Goal: Information Seeking & Learning: Find specific fact

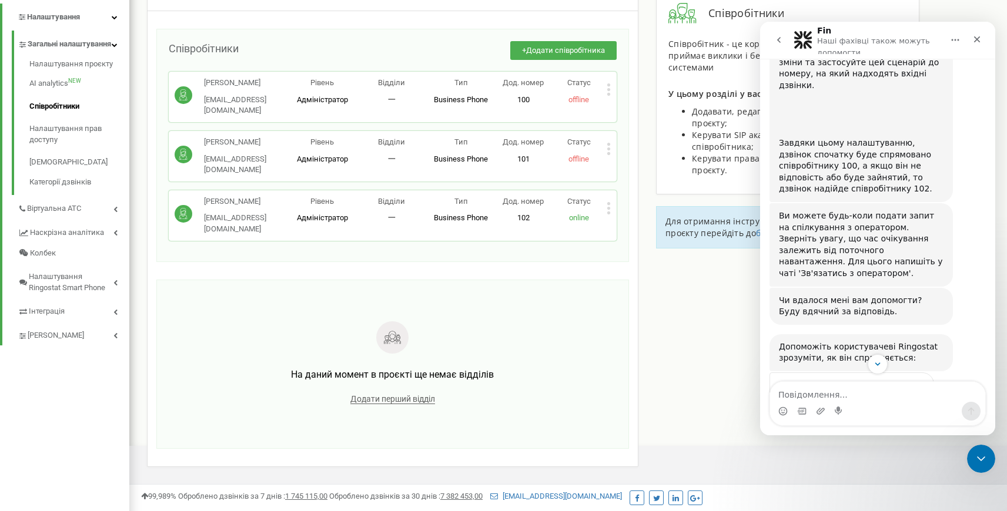
scroll to position [1263, 0]
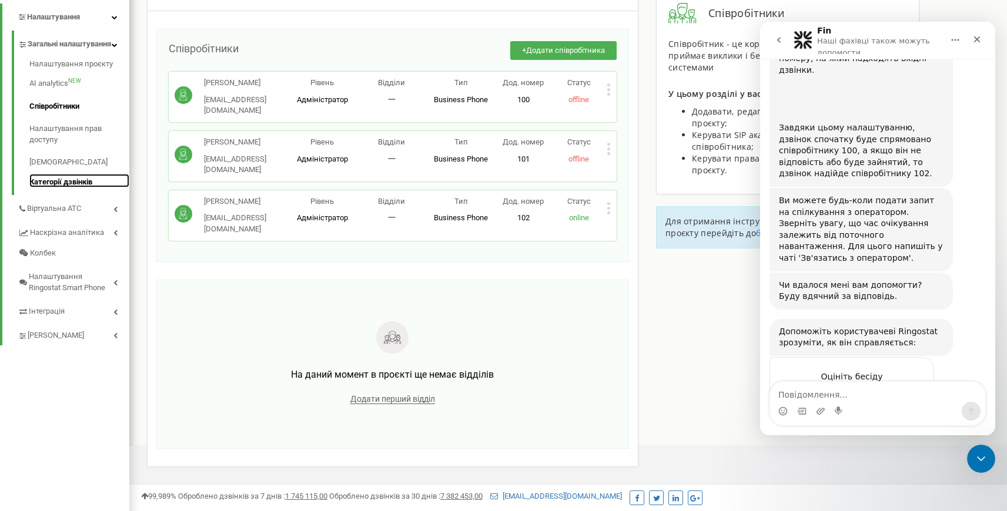
click at [76, 188] on link "Категорії дзвінків" at bounding box center [79, 181] width 100 height 14
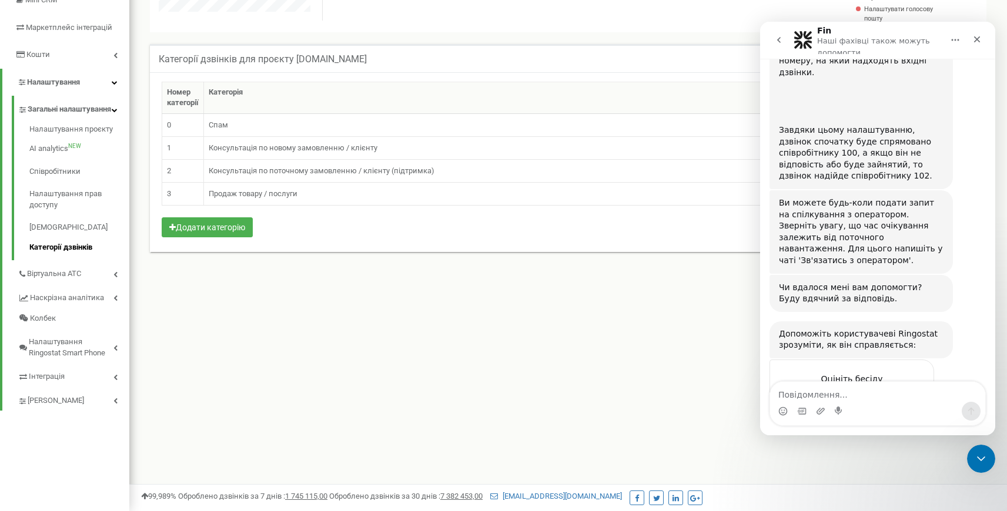
scroll to position [1263, 0]
click at [980, 38] on icon "Закрити" at bounding box center [976, 39] width 9 height 9
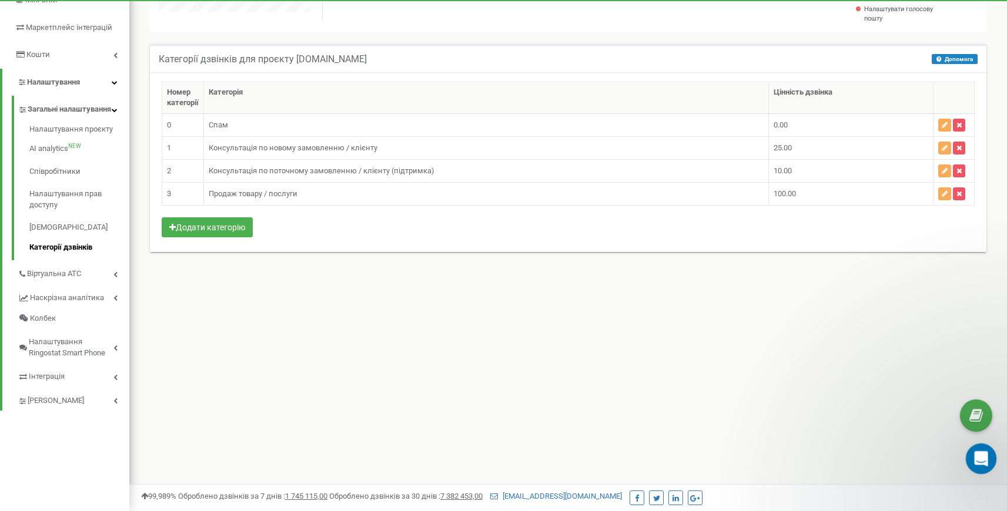
click at [980, 459] on icon "Відкрити програму для спілкування Intercom" at bounding box center [979, 457] width 19 height 19
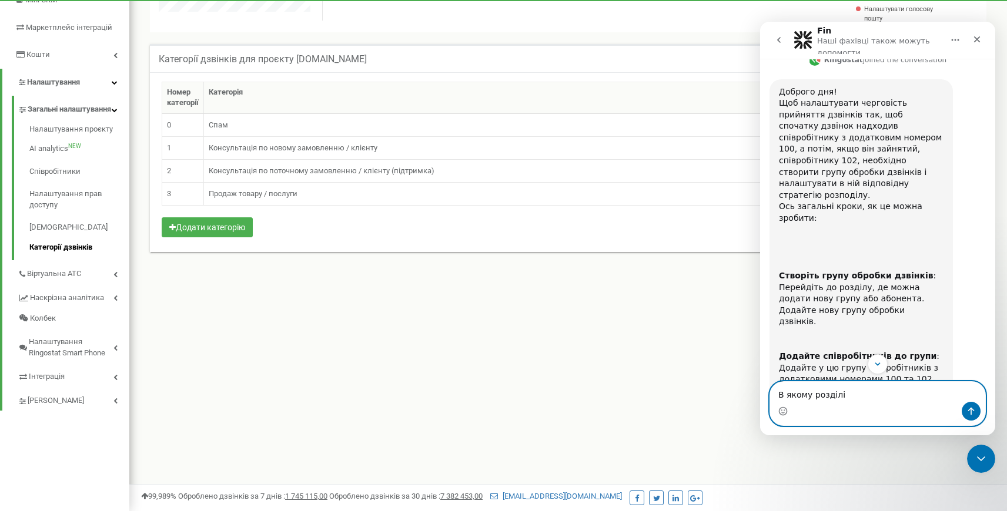
scroll to position [379, 0]
type textarea "В якому розділі створюються групи обробки дзвінків?"
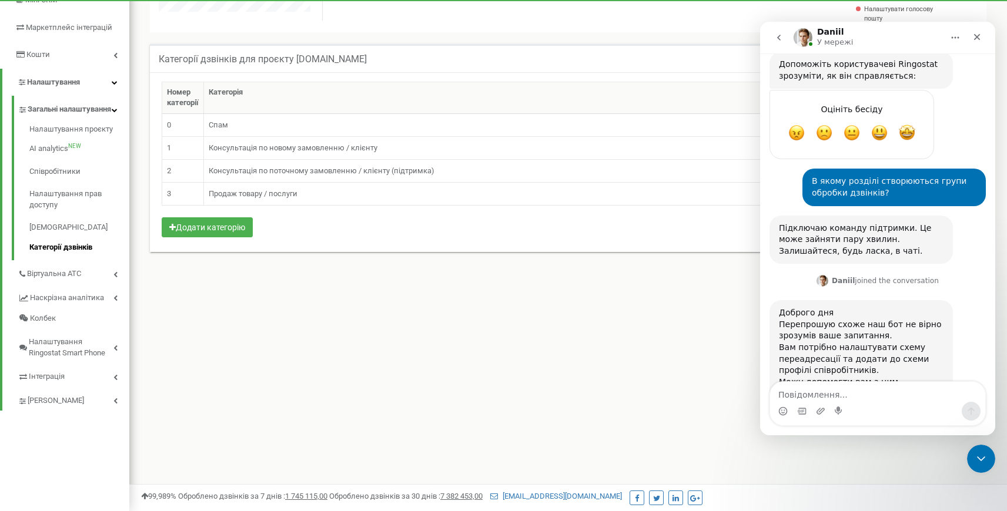
scroll to position [1528, 0]
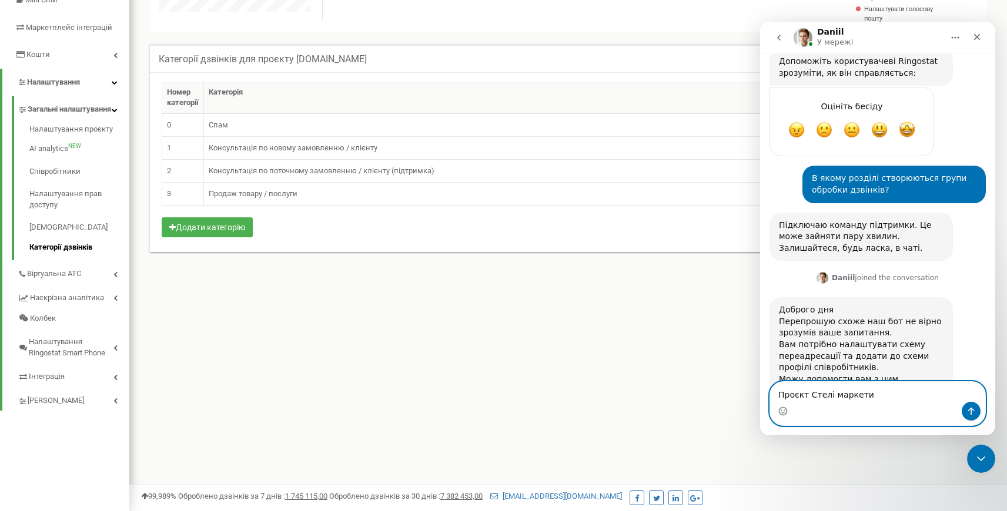
type textarea "Проєкт Стелі маркет"
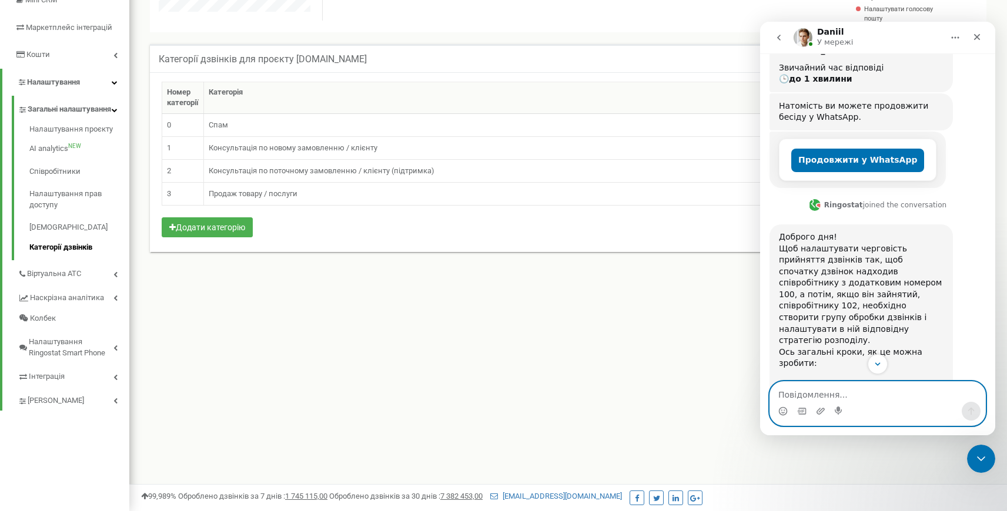
scroll to position [235, 0]
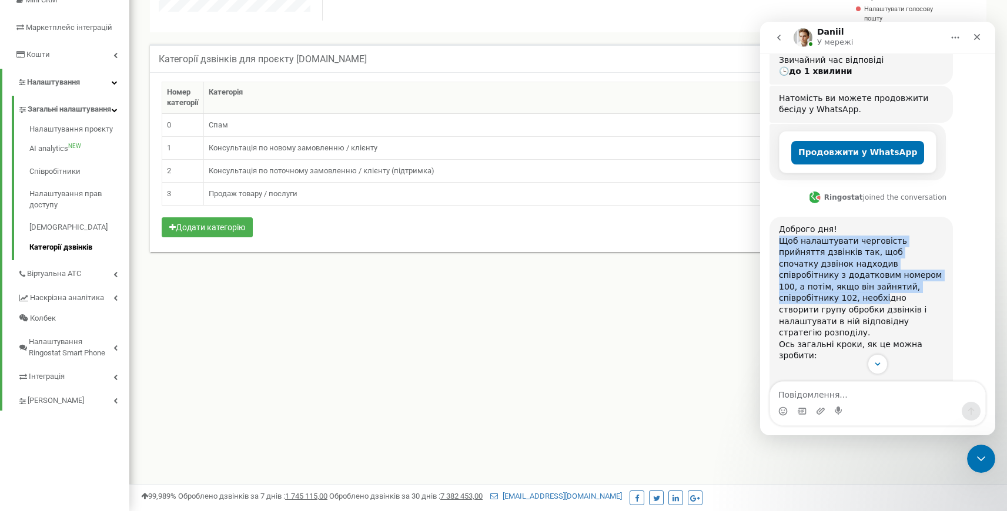
drag, startPoint x: 780, startPoint y: 215, endPoint x: 920, endPoint y: 268, distance: 150.1
click at [920, 268] on span "Доброго дня! Щоб налаштувати черговість прийняття дзвінків так, щоб спочатку дз…" at bounding box center [860, 293] width 163 height 136
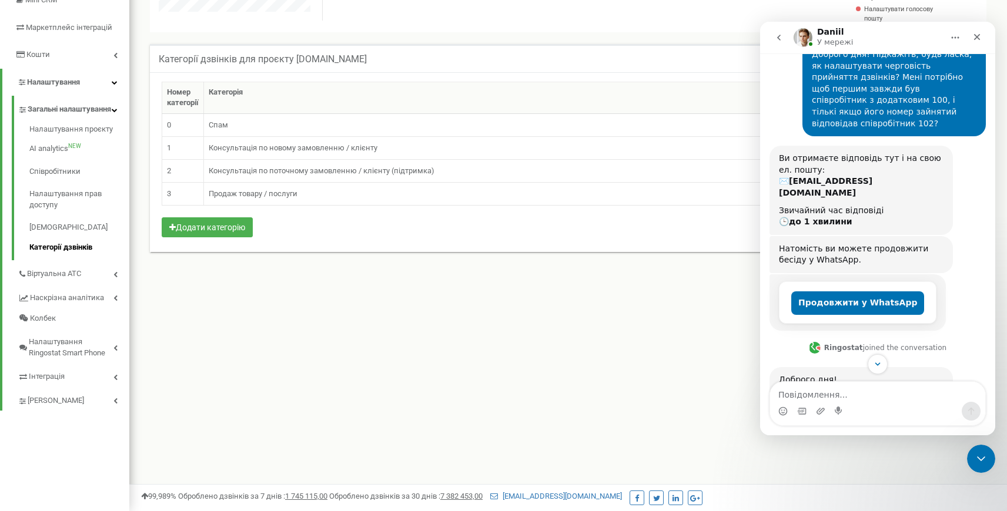
scroll to position [0, 0]
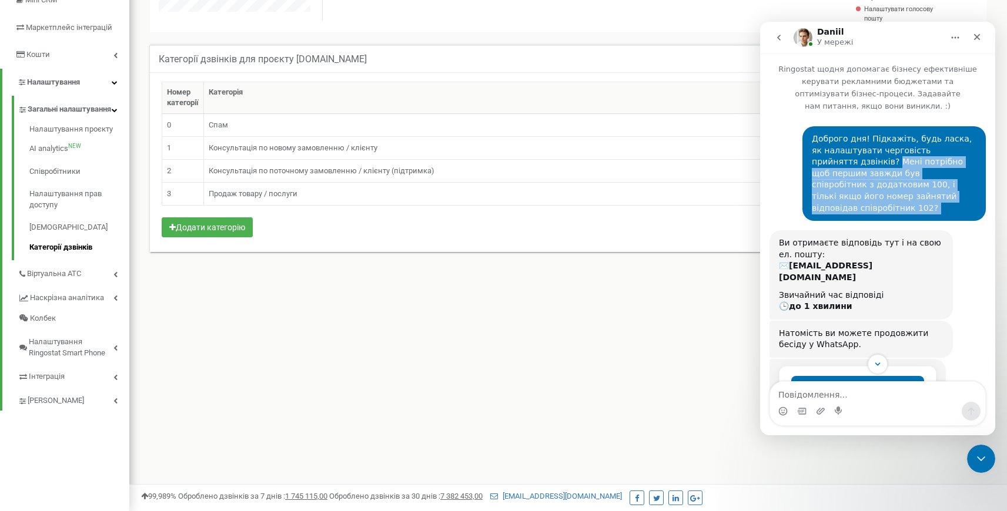
drag, startPoint x: 843, startPoint y: 159, endPoint x: 959, endPoint y: 203, distance: 123.9
click at [959, 203] on div "Доброго дня! Підкажіть, будь ласка, як налаштувати черговість прийняття дзвінкі…" at bounding box center [893, 173] width 183 height 95
copy div "Мені потрібно щоб першим завжди був співробітник з додатковим 100, і тількі якщ…"
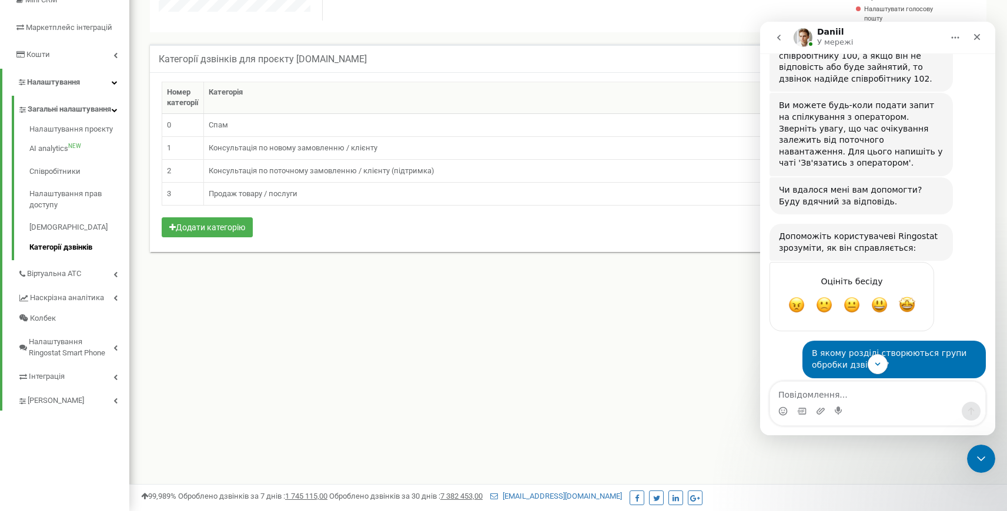
scroll to position [1609, 0]
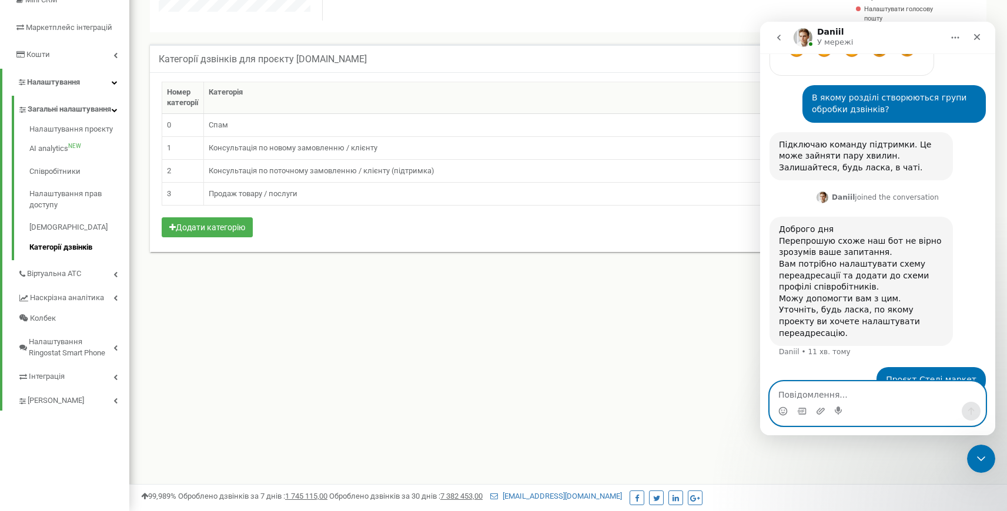
click at [861, 397] on textarea "Повідомлення..." at bounding box center [877, 392] width 215 height 20
paste textarea "Мені потрібно щоб першим завжди був співробітник з додатковим 100, і тількі якщ…"
type textarea "Мені потрібно щоб першим завжди був співробітник з додатковим 100, і тількі якщ…"
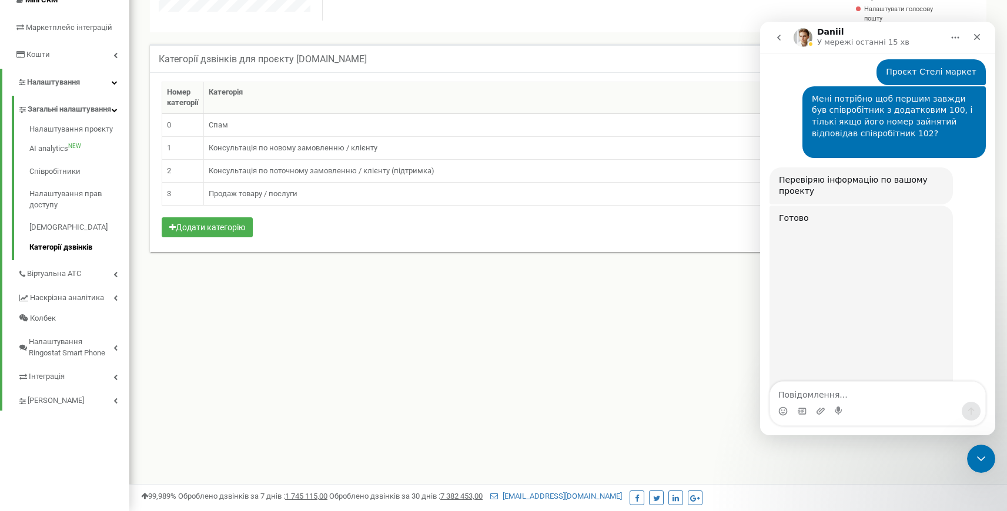
scroll to position [1908, 0]
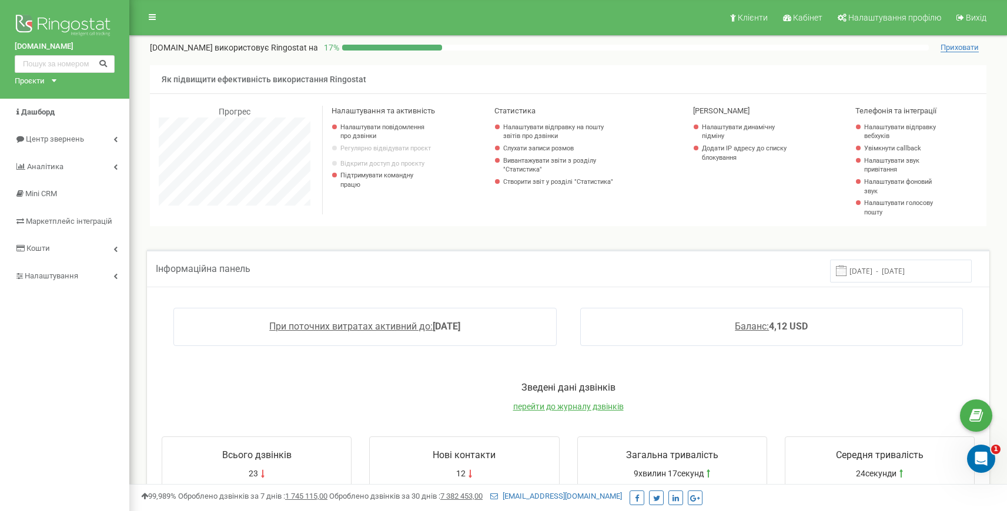
scroll to position [705, 878]
click at [106, 139] on link "Центр звернень" at bounding box center [64, 140] width 129 height 28
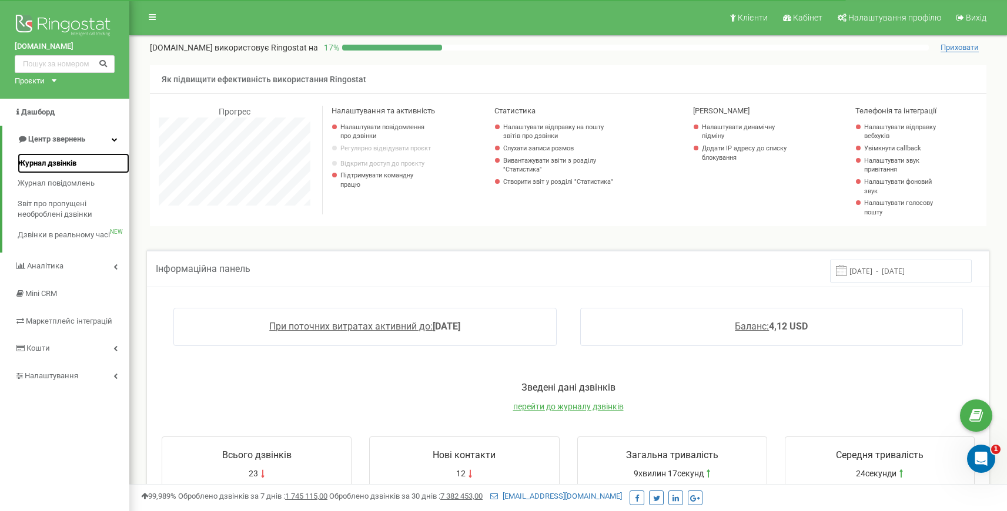
click at [83, 157] on link "Журнал дзвінків" at bounding box center [74, 163] width 112 height 21
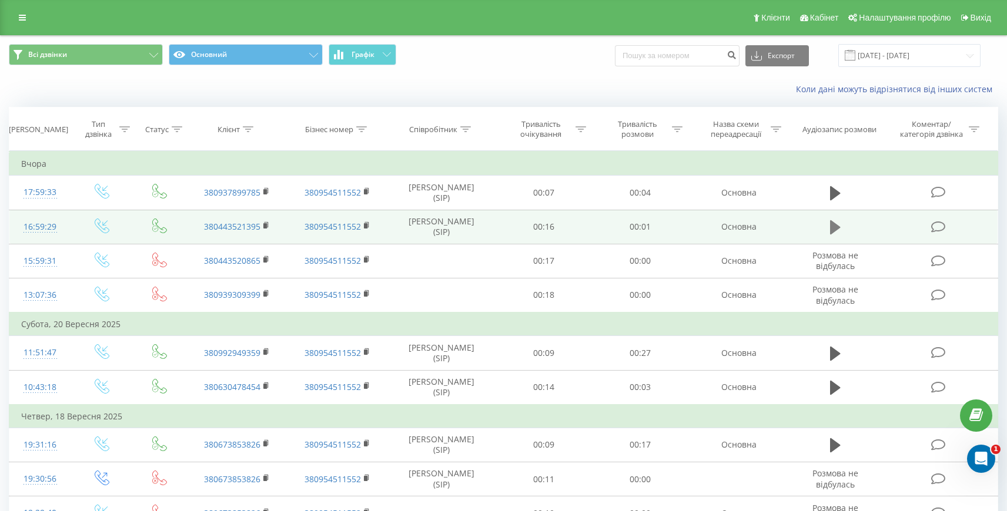
click at [836, 229] on icon at bounding box center [835, 227] width 11 height 14
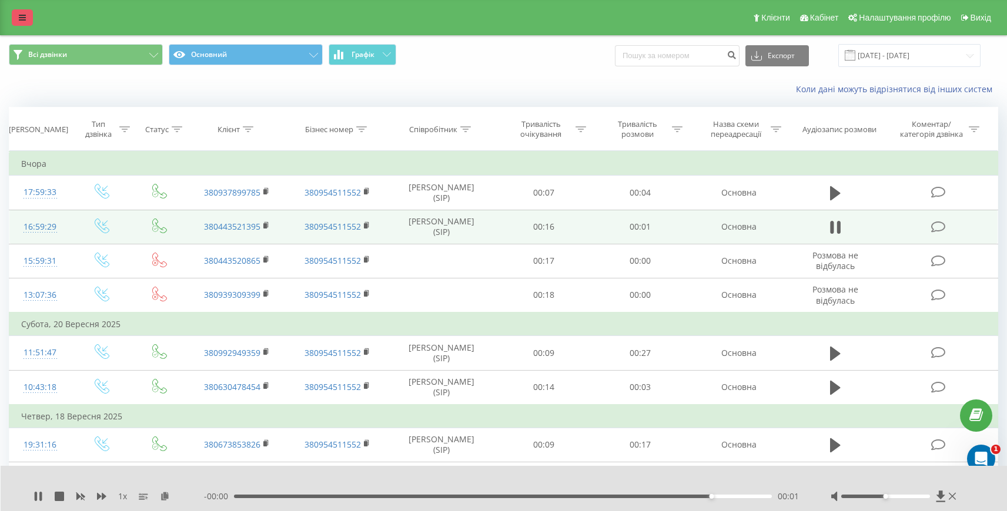
click at [21, 18] on icon at bounding box center [22, 18] width 7 height 8
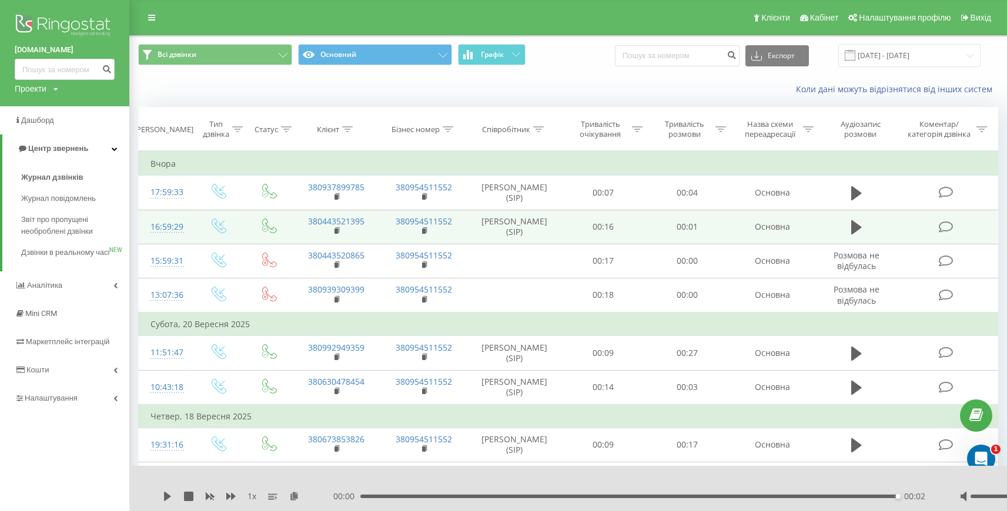
click at [53, 91] on div "Проекти proskill.com.ua steli.market casa-verdi.com" at bounding box center [36, 89] width 43 height 12
click at [47, 126] on link "[DOMAIN_NAME]" at bounding box center [53, 128] width 57 height 9
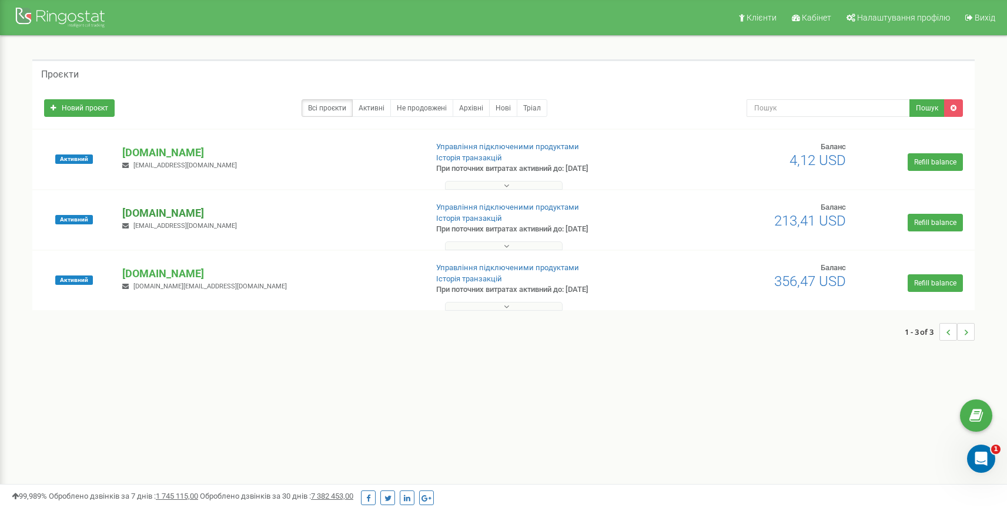
click at [151, 213] on p "[DOMAIN_NAME]" at bounding box center [269, 213] width 294 height 15
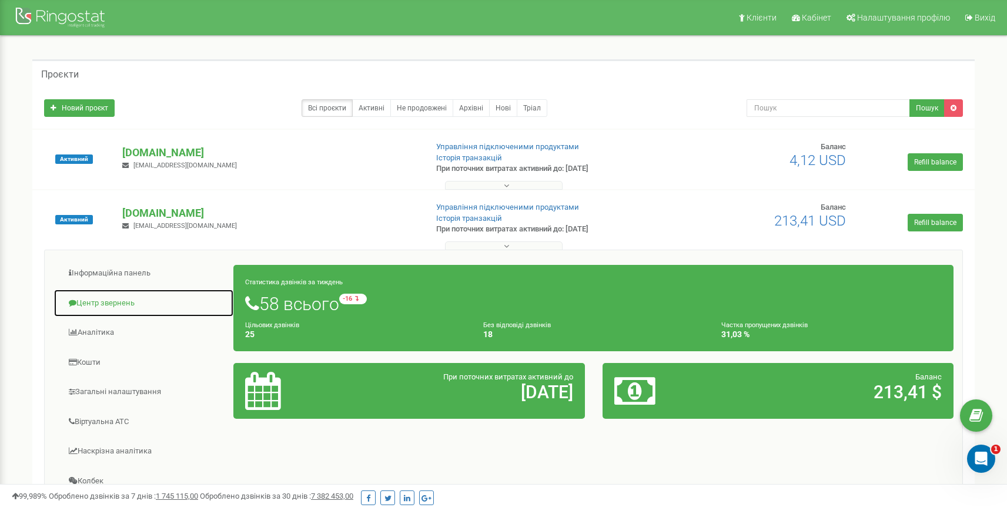
click at [125, 302] on link "Центр звернень" at bounding box center [143, 303] width 180 height 29
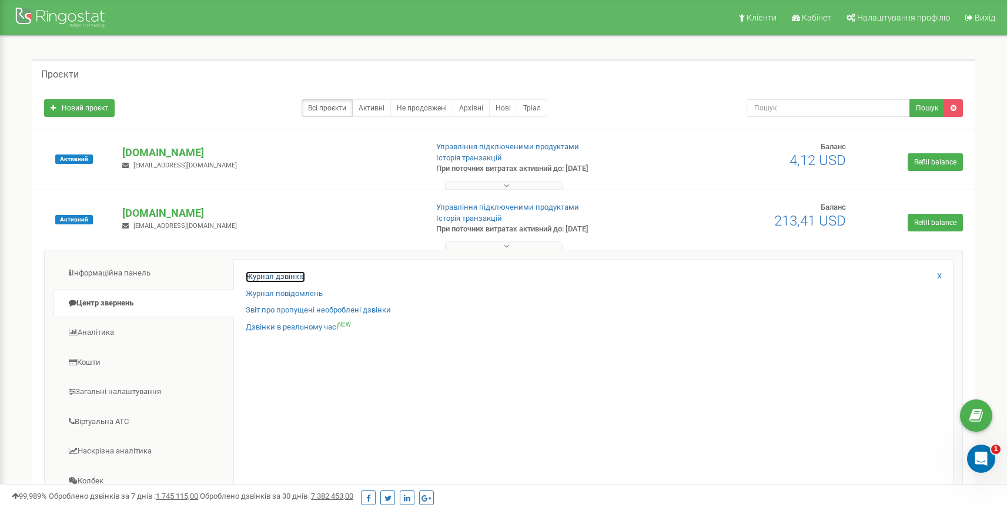
click at [272, 275] on link "Журнал дзвінків" at bounding box center [275, 277] width 59 height 11
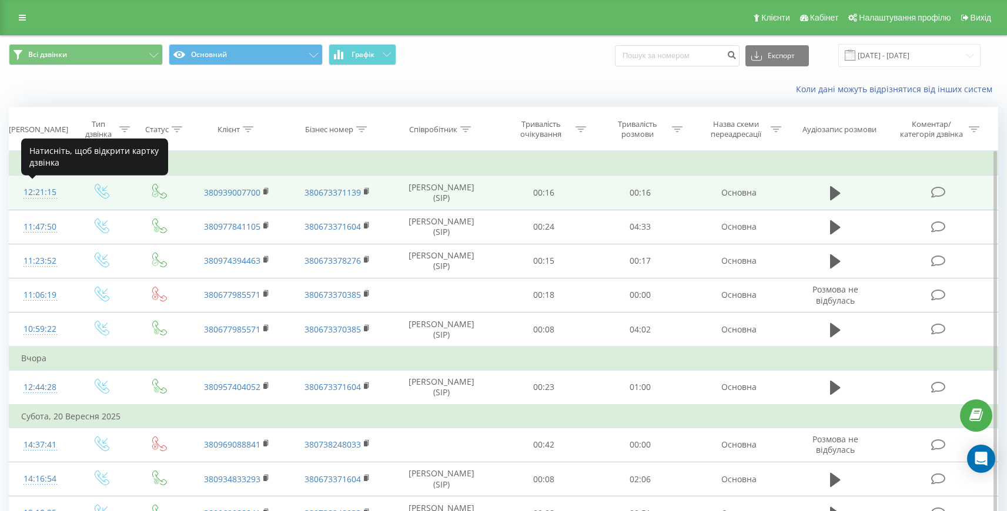
click at [48, 193] on div "12:21:15" at bounding box center [40, 192] width 38 height 23
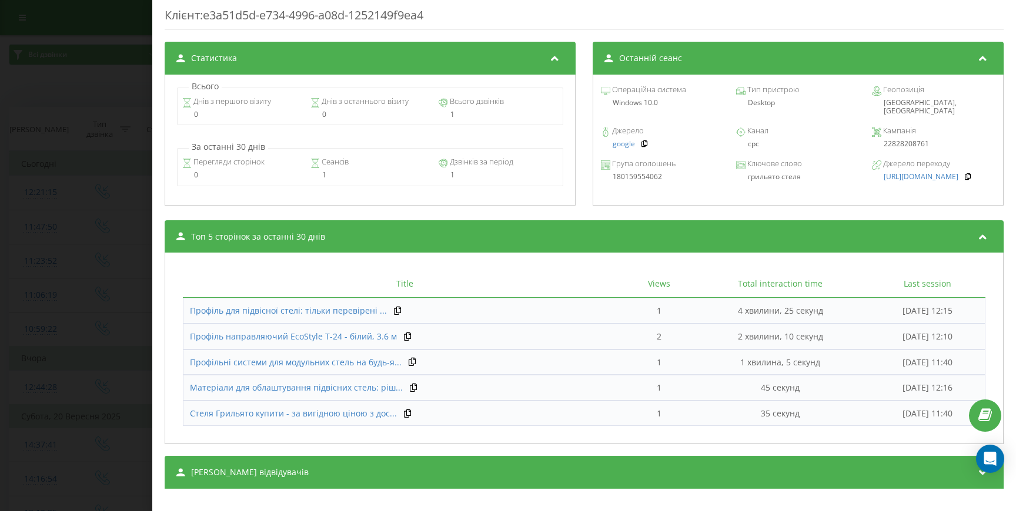
scroll to position [468, 0]
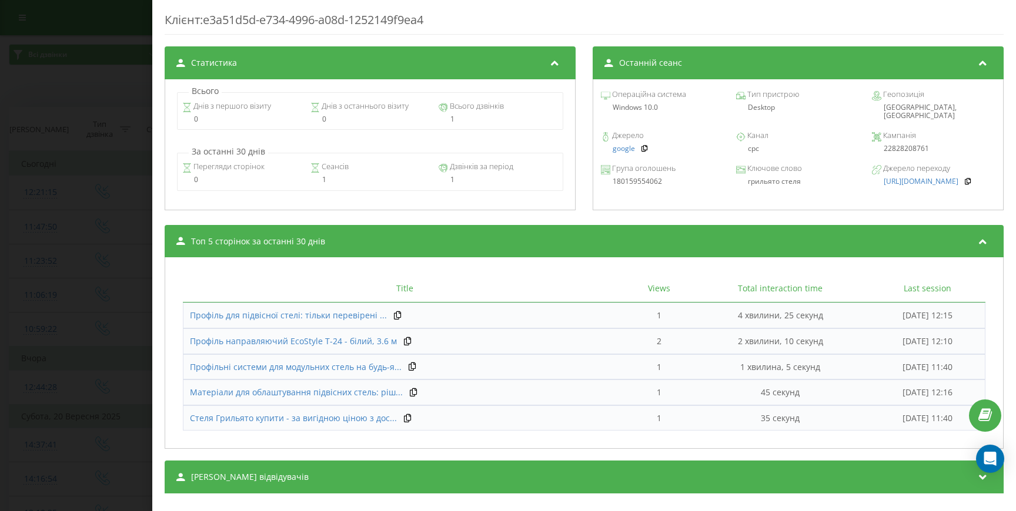
click at [903, 145] on div "22828208761" at bounding box center [933, 149] width 123 height 8
copy div "22828208761"
